Goal: Task Accomplishment & Management: Use online tool/utility

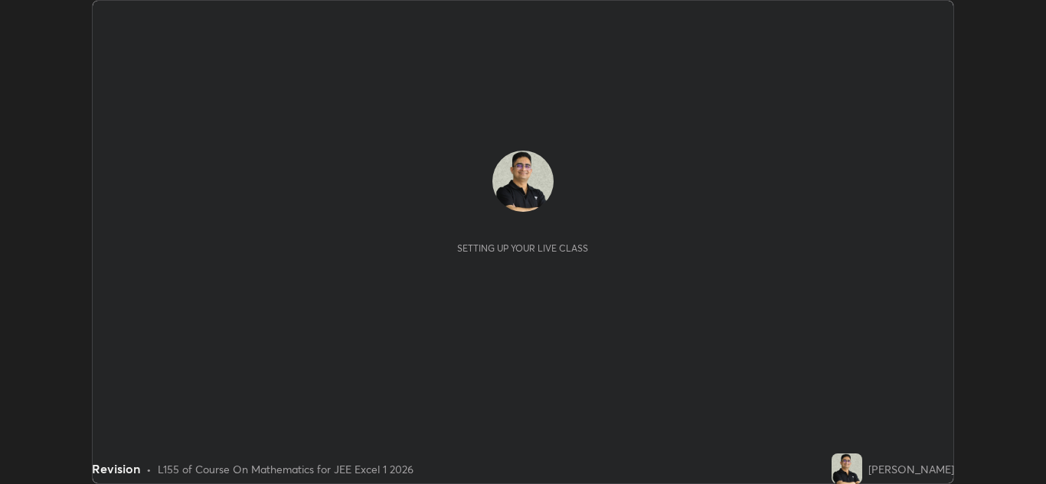
scroll to position [484, 1046]
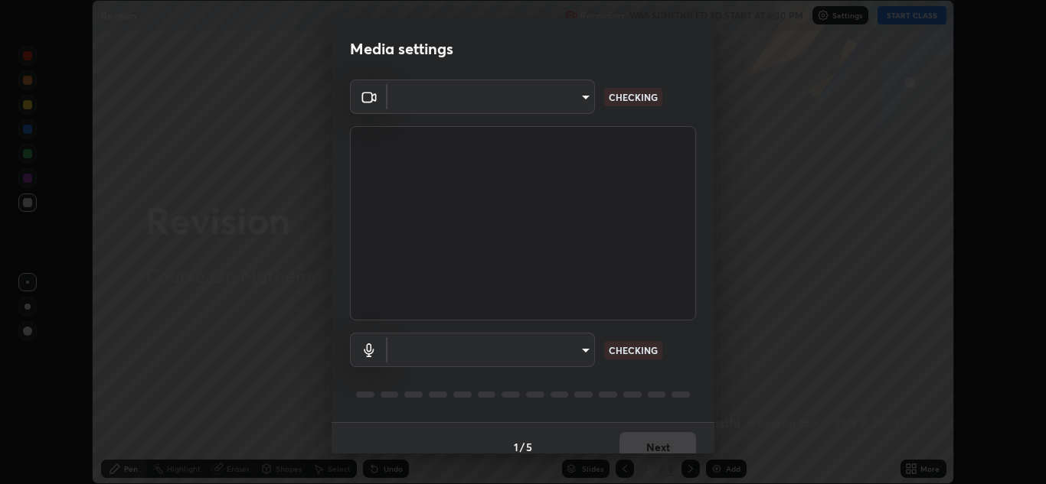
click at [575, 352] on body "Erase all Revision Recording WAS SCHEDULED TO START AT 6:30 PM Settings START C…" at bounding box center [523, 242] width 1046 height 484
type input "1e49b53be58bf3658c32ba4c8e2538d2601885ca91182b01ba969948c87b8f29"
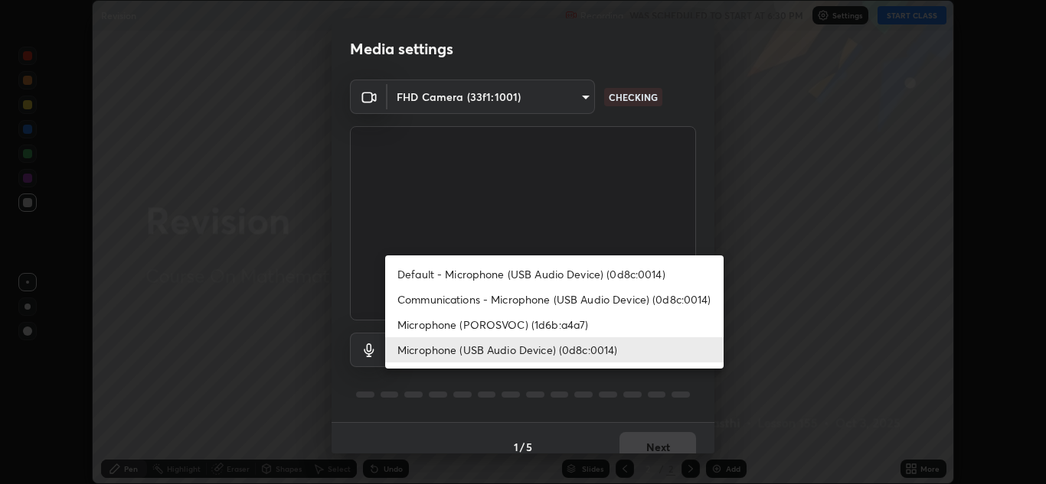
click at [657, 299] on li "Communications - Microphone (USB Audio Device) (0d8c:0014)" at bounding box center [554, 299] width 338 height 25
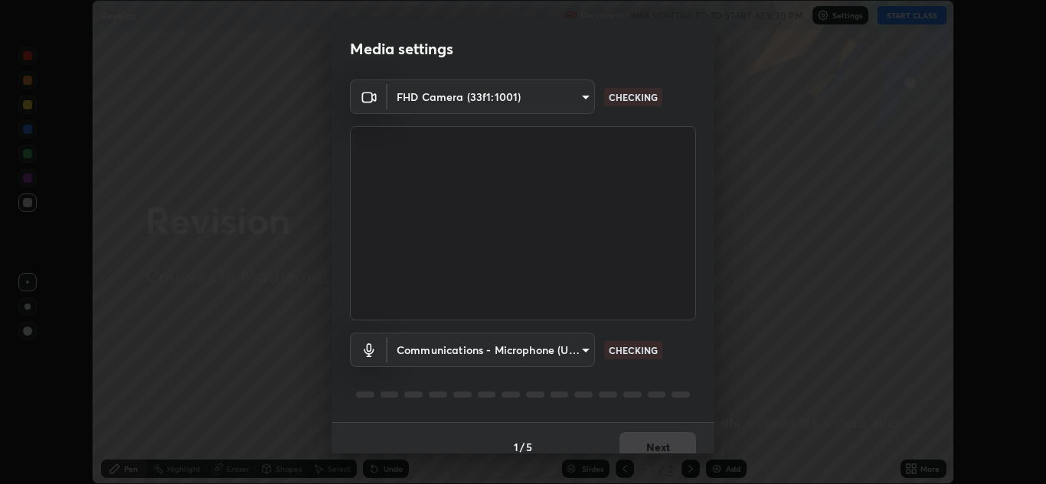
type input "communications"
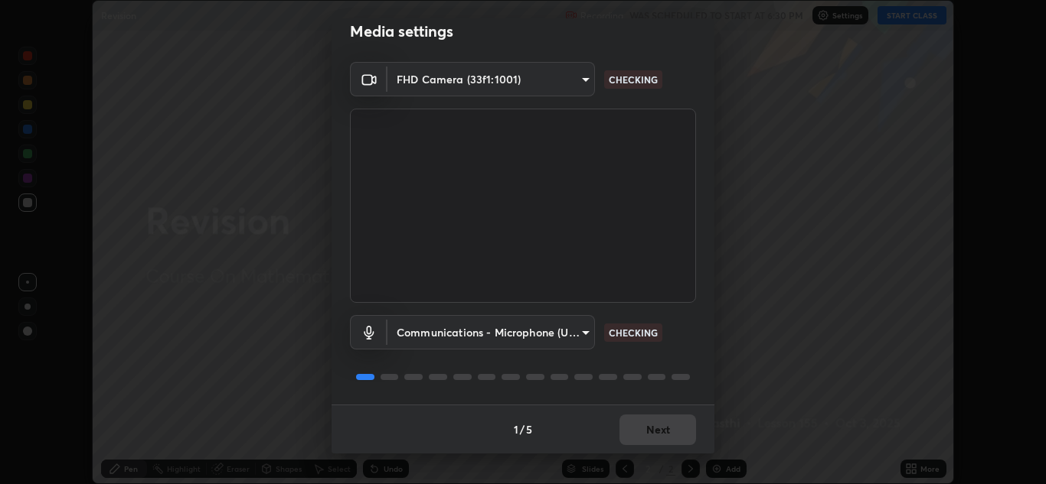
click at [663, 359] on div "Communications - Microphone (USB Audio Device) (0d8c:0014) communications CHECK…" at bounding box center [523, 354] width 346 height 102
click at [672, 364] on div "Communications - Microphone (USB Audio Device) (0d8c:0014) communications CHECK…" at bounding box center [523, 354] width 346 height 102
click at [674, 361] on div "Communications - Microphone (USB Audio Device) (0d8c:0014) communications CHECK…" at bounding box center [523, 354] width 346 height 102
click at [646, 435] on button "Next" at bounding box center [657, 430] width 77 height 31
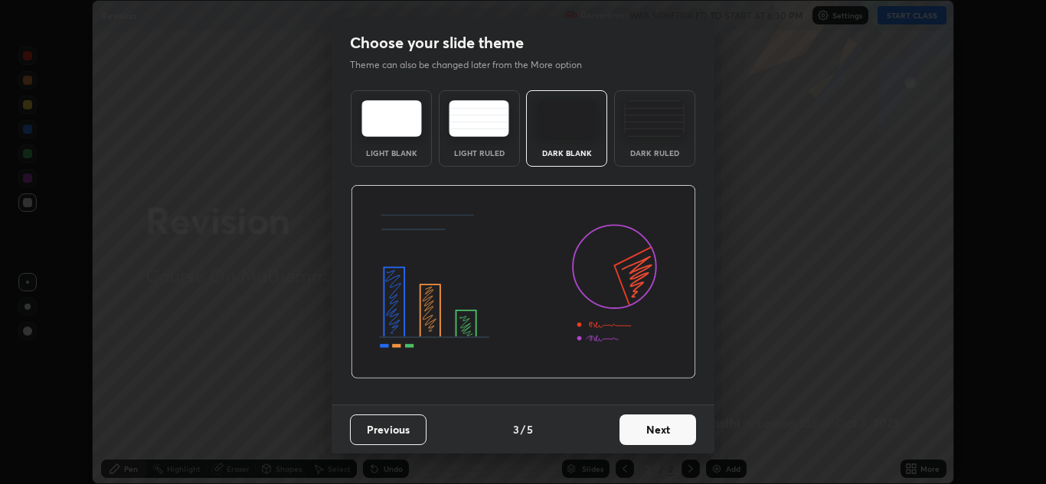
click at [662, 435] on button "Next" at bounding box center [657, 430] width 77 height 31
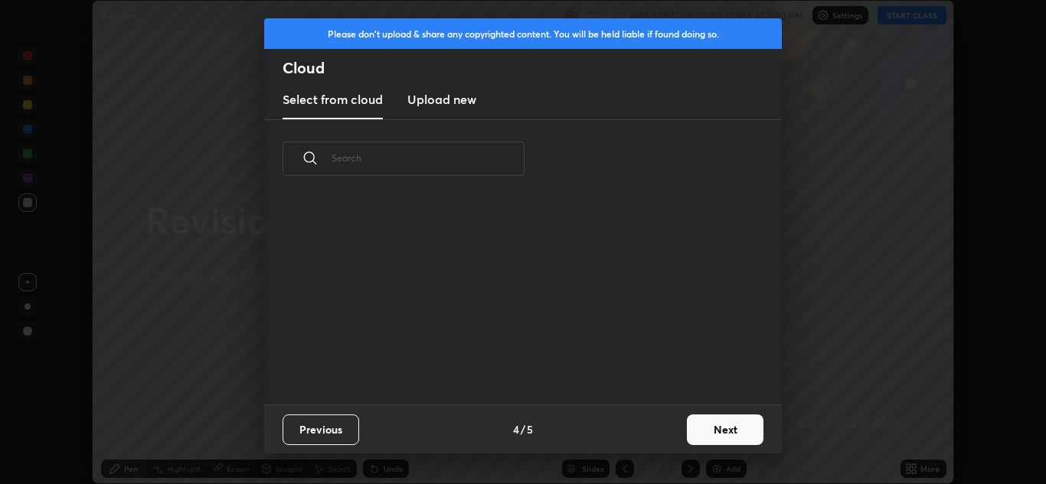
click at [723, 434] on button "Next" at bounding box center [725, 430] width 77 height 31
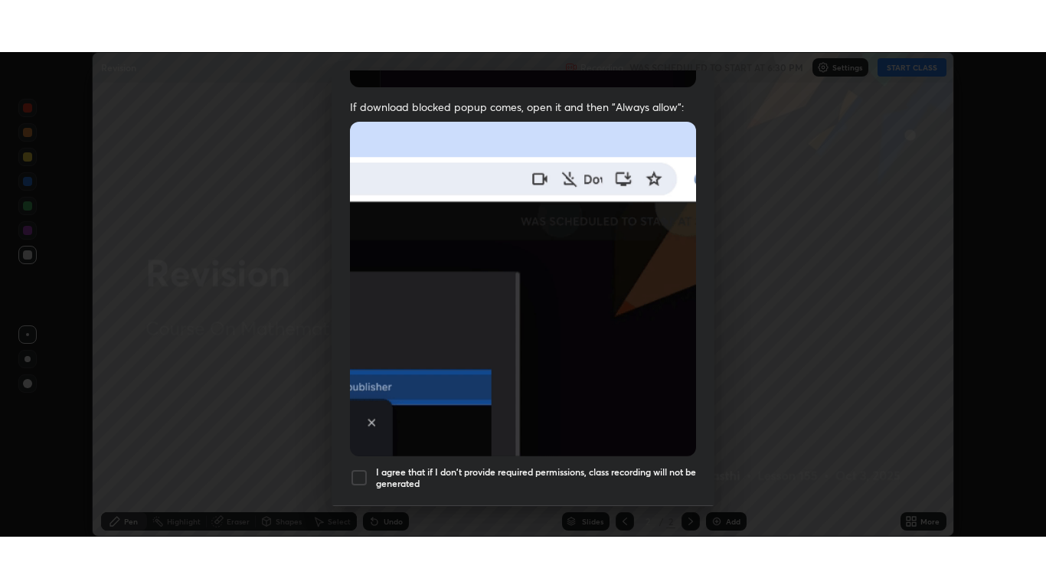
scroll to position [331, 0]
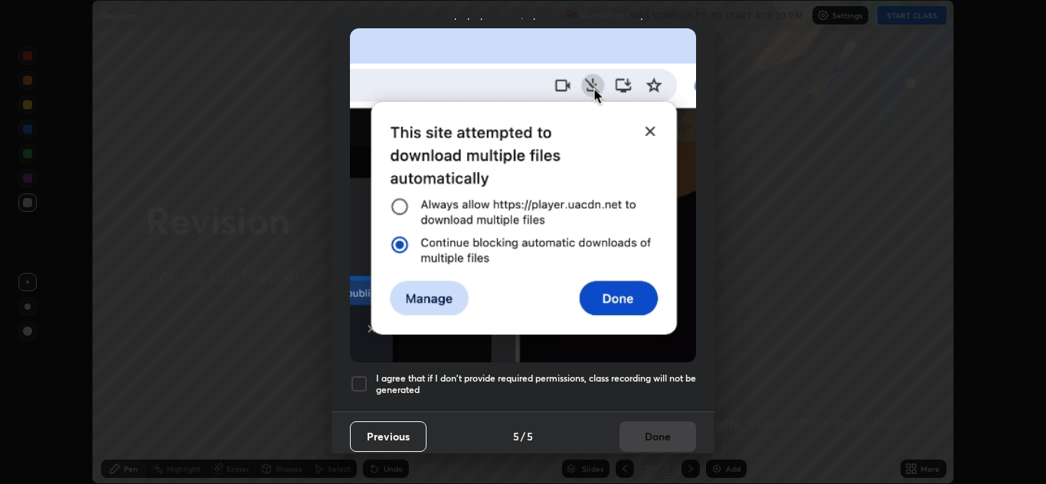
click at [357, 375] on div at bounding box center [359, 384] width 18 height 18
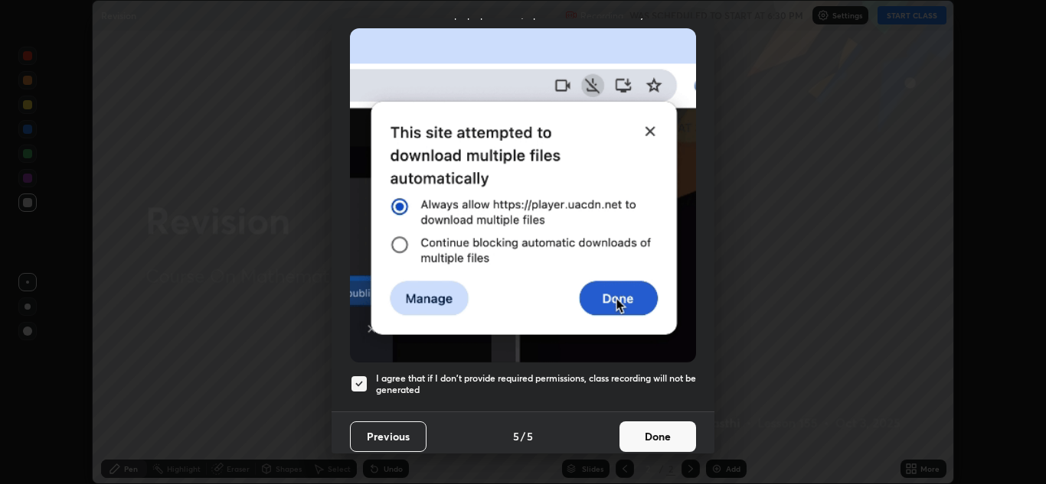
click at [628, 434] on button "Done" at bounding box center [657, 437] width 77 height 31
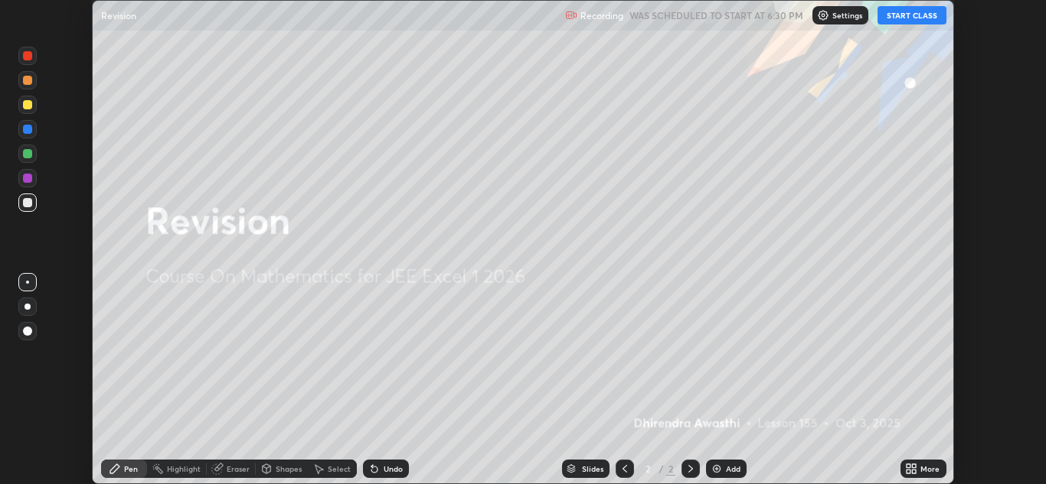
click at [905, 18] on button "START CLASS" at bounding box center [911, 15] width 69 height 18
click at [908, 466] on icon at bounding box center [908, 467] width 4 height 4
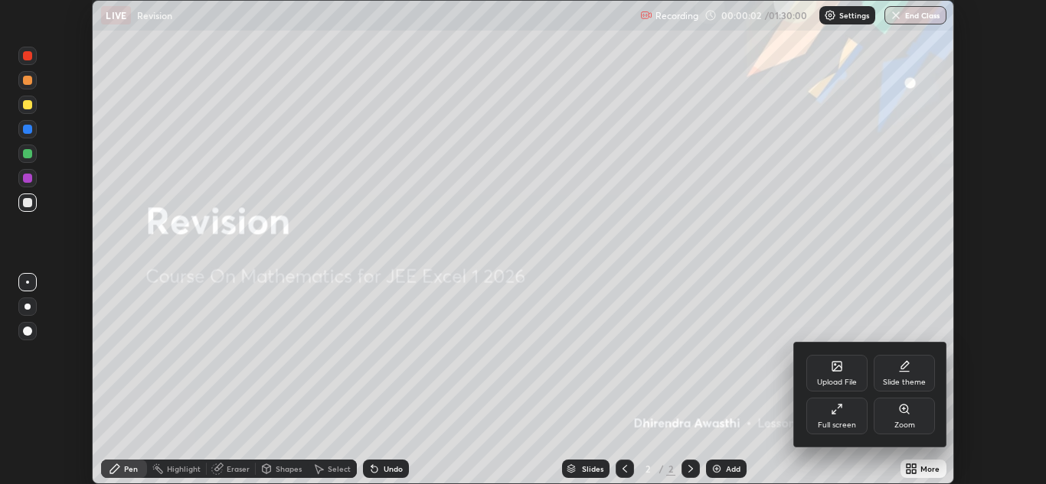
click at [844, 419] on div "Full screen" at bounding box center [836, 416] width 61 height 37
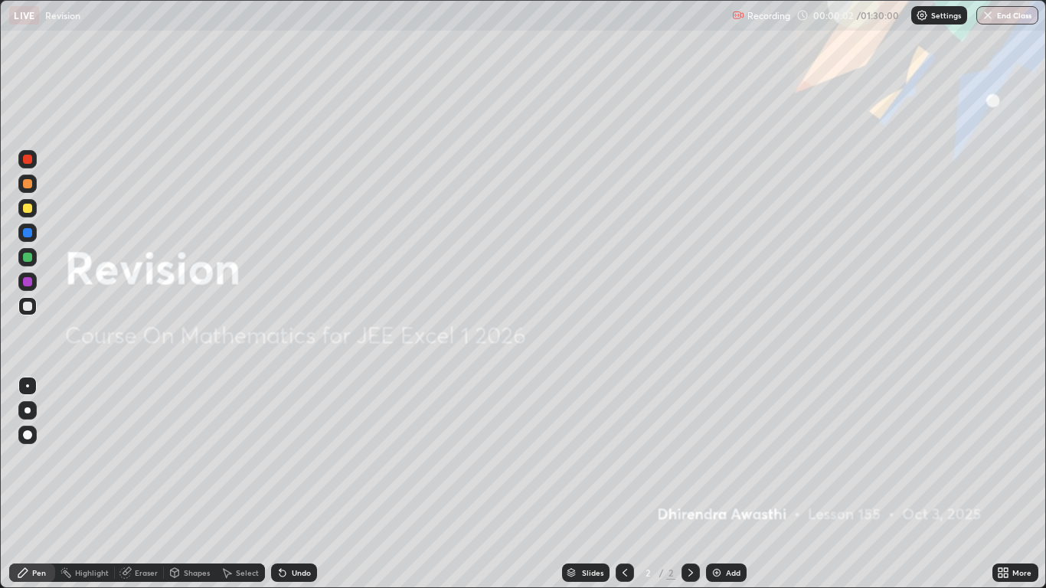
scroll to position [588, 1046]
click at [720, 484] on img at bounding box center [716, 572] width 12 height 12
